Goal: Navigation & Orientation: Understand site structure

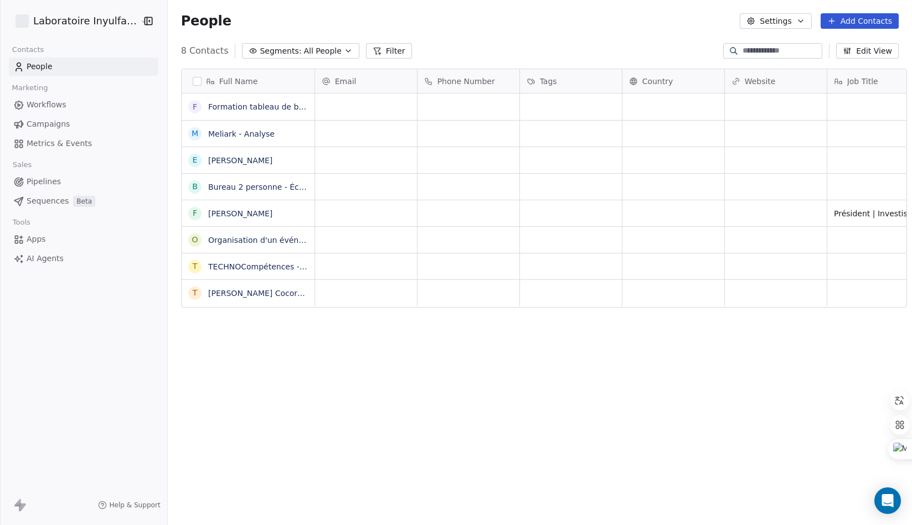
scroll to position [454, 743]
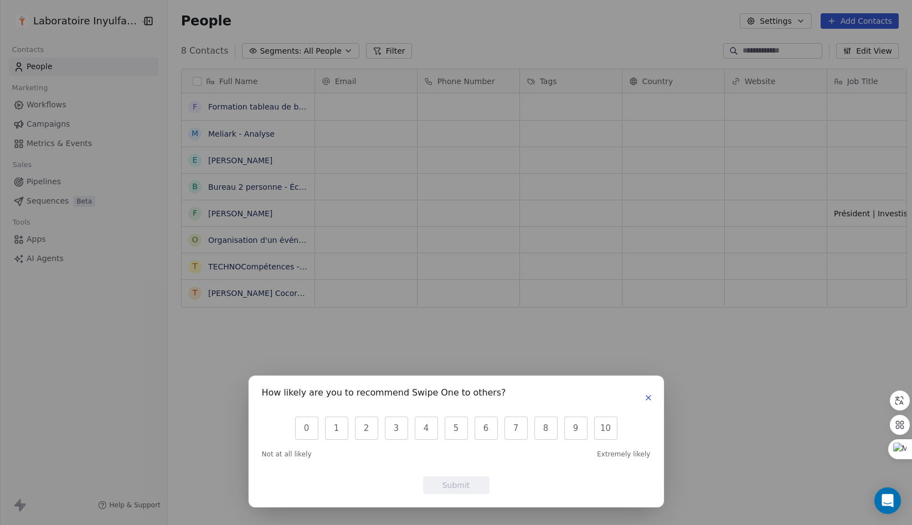
click at [644, 397] on icon "button" at bounding box center [648, 398] width 9 height 9
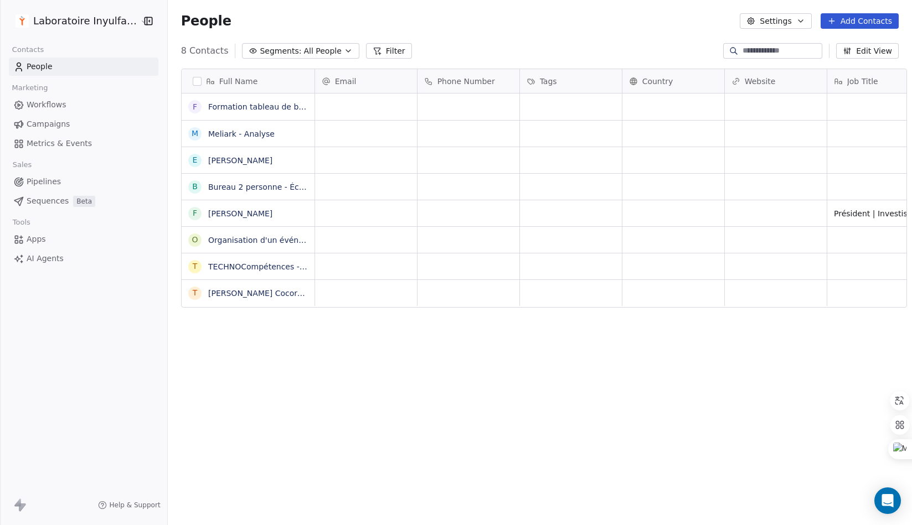
click at [48, 102] on span "Workflows" at bounding box center [47, 105] width 40 height 12
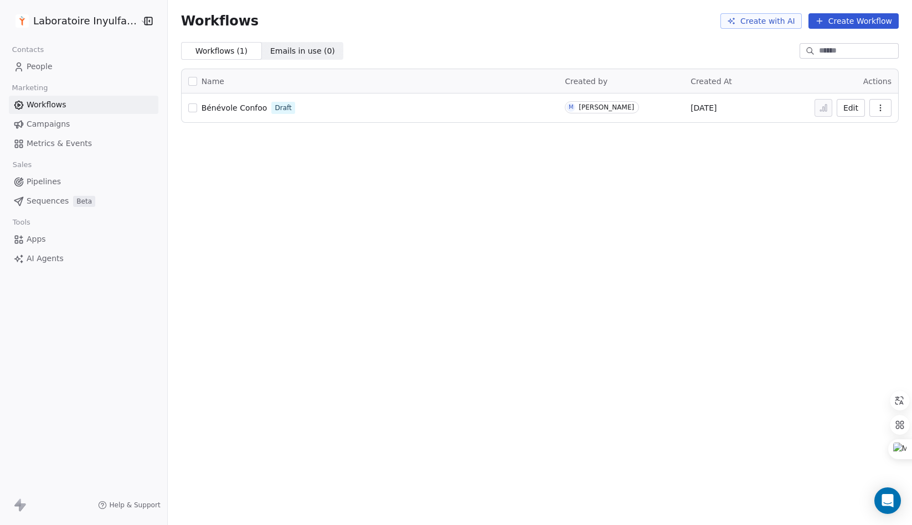
click at [46, 132] on link "Campaigns" at bounding box center [83, 124] width 149 height 18
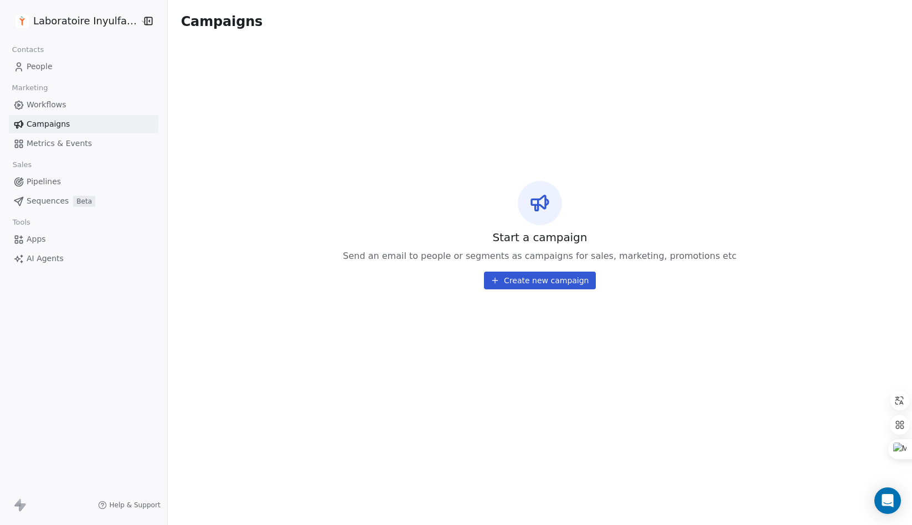
click at [52, 146] on span "Metrics & Events" at bounding box center [59, 144] width 65 height 12
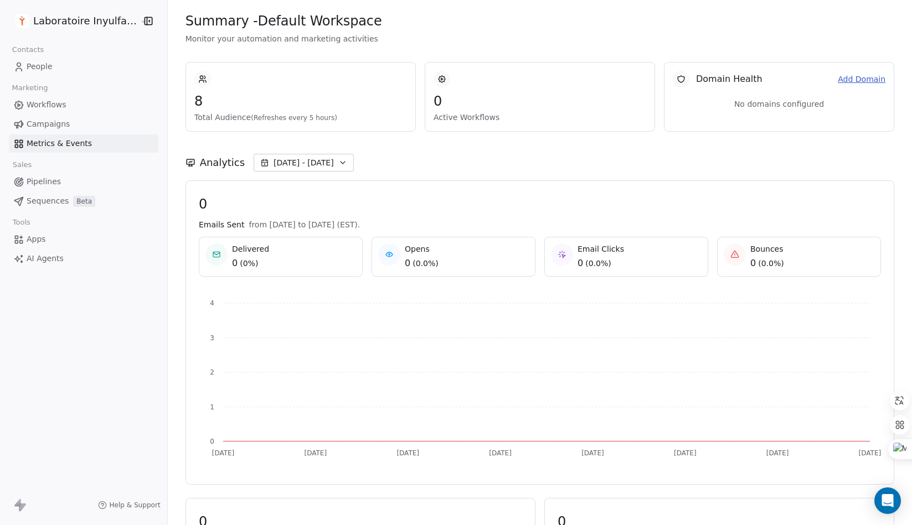
click at [49, 180] on span "Pipelines" at bounding box center [44, 182] width 34 height 12
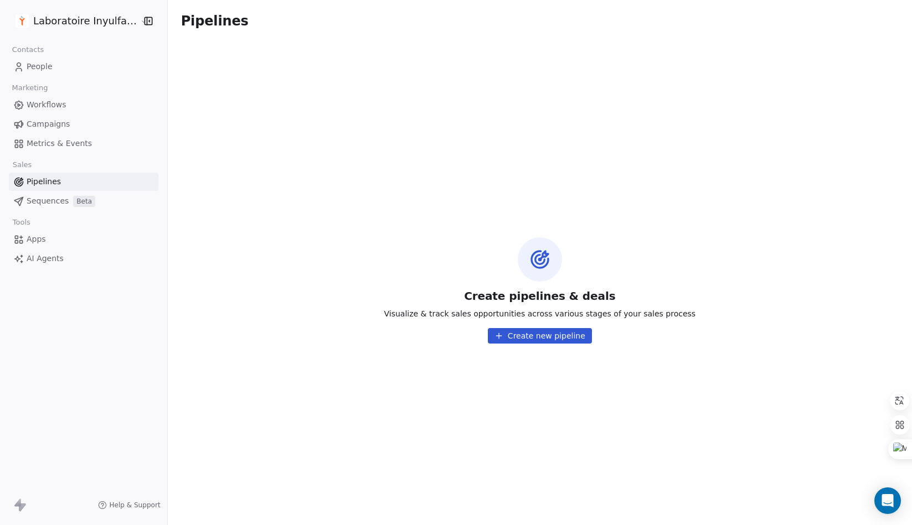
click at [46, 200] on span "Sequences" at bounding box center [48, 201] width 42 height 12
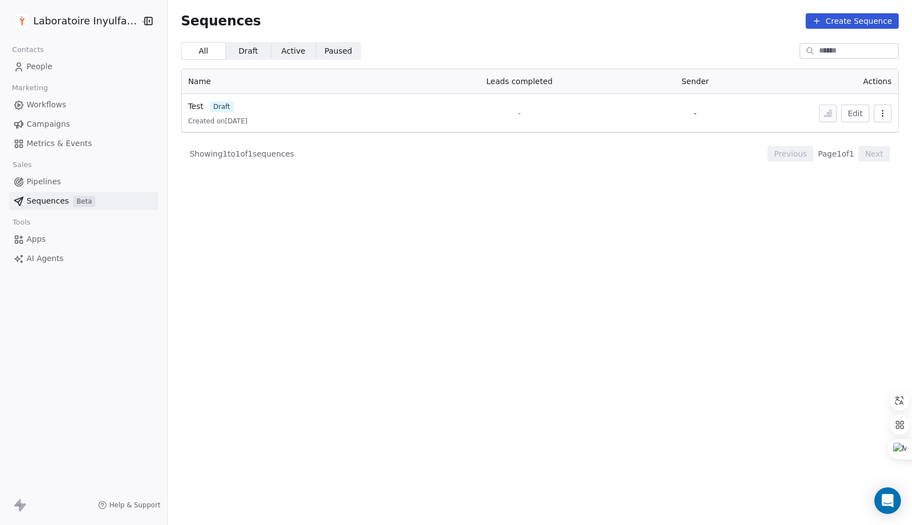
click at [45, 240] on span "Apps" at bounding box center [36, 240] width 19 height 12
